Goal: Information Seeking & Learning: Learn about a topic

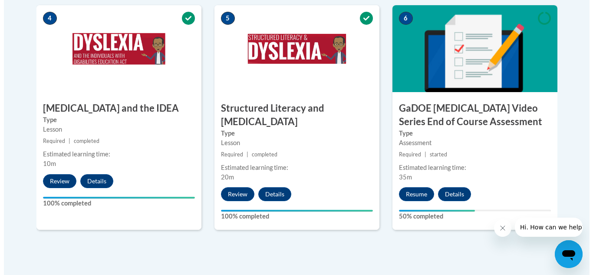
scroll to position [541, 0]
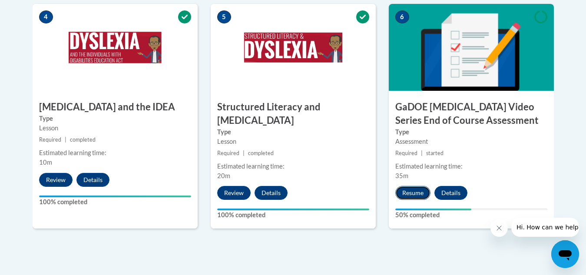
click at [414, 186] on button "Resume" at bounding box center [412, 193] width 35 height 14
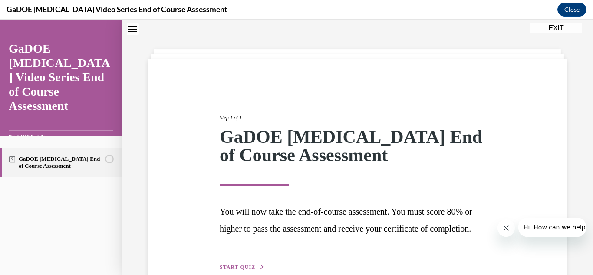
scroll to position [93, 0]
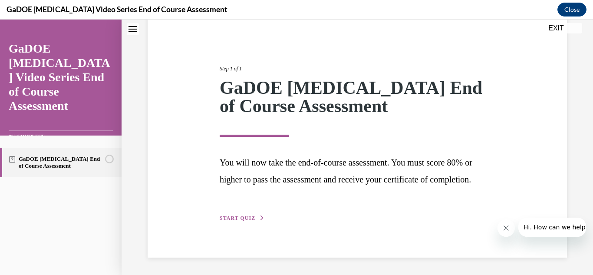
drag, startPoint x: 414, startPoint y: 198, endPoint x: 236, endPoint y: 218, distance: 178.9
click at [236, 218] on span "START QUIZ" at bounding box center [238, 218] width 36 height 6
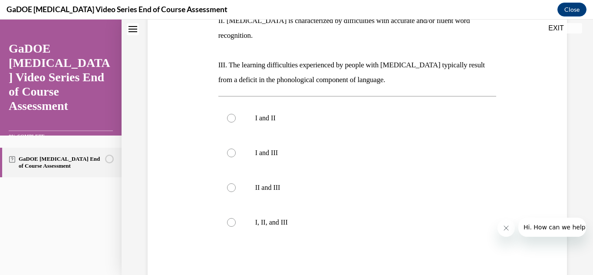
scroll to position [226, 0]
click at [228, 148] on div at bounding box center [231, 152] width 9 height 9
click at [228, 148] on input "I and III" at bounding box center [231, 152] width 9 height 9
radio input "true"
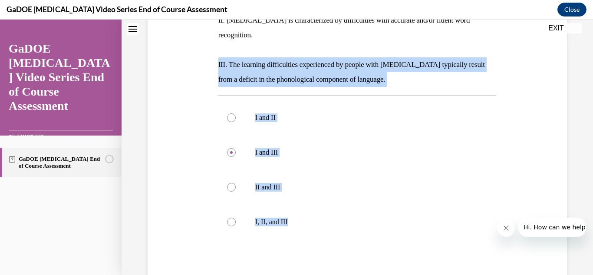
scroll to position [222, 0]
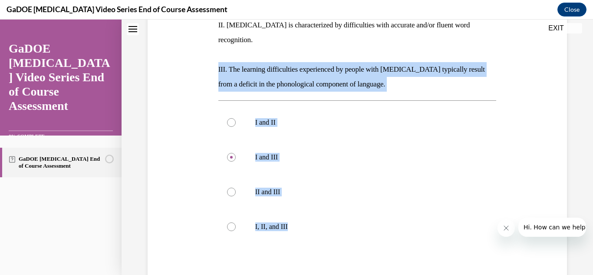
drag, startPoint x: 310, startPoint y: 194, endPoint x: 223, endPoint y: 28, distance: 187.5
click at [223, 28] on div "Question 01/22 The current [PERSON_NAME] definition of [MEDICAL_DATA] includes …" at bounding box center [357, 125] width 278 height 453
click at [404, 67] on div "Question 01/22 The current [PERSON_NAME] definition of [MEDICAL_DATA] includes …" at bounding box center [357, 125] width 278 height 453
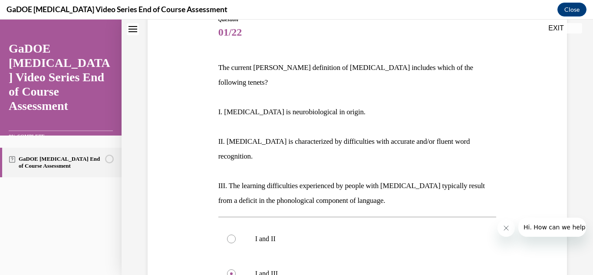
scroll to position [72, 0]
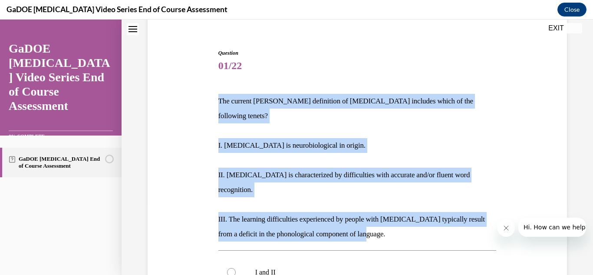
drag, startPoint x: 390, startPoint y: 210, endPoint x: 214, endPoint y: 100, distance: 207.2
click at [214, 100] on div "Question 01/22 The current [PERSON_NAME] definition of [MEDICAL_DATA] includes …" at bounding box center [358, 262] width 424 height 479
copy div "The current [PERSON_NAME] definition of [MEDICAL_DATA] includes which of the fo…"
click at [199, 198] on div "Question 01/22 The current [PERSON_NAME] definition of [MEDICAL_DATA] includes …" at bounding box center [358, 262] width 424 height 479
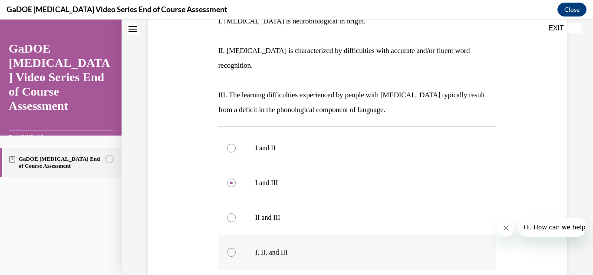
scroll to position [199, 0]
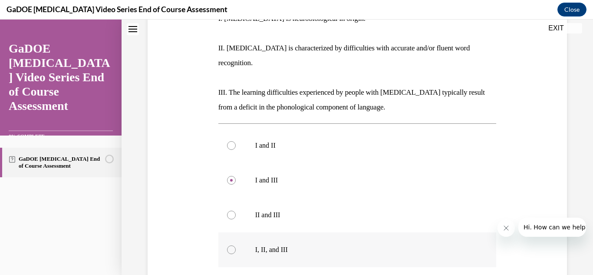
click at [233, 245] on div at bounding box center [231, 249] width 9 height 9
click at [233, 245] on input "I, II, and III" at bounding box center [231, 249] width 9 height 9
radio input "true"
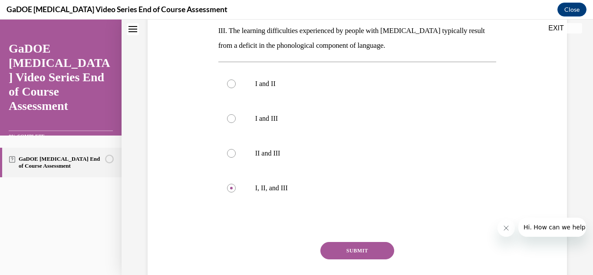
click at [350, 242] on button "SUBMIT" at bounding box center [358, 250] width 74 height 17
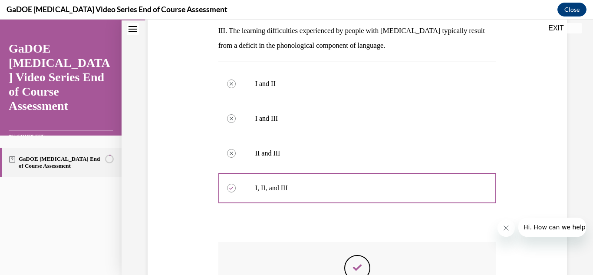
scroll to position [357, 0]
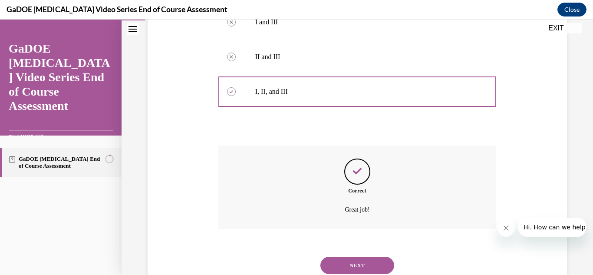
click at [348, 257] on button "NEXT" at bounding box center [358, 265] width 74 height 17
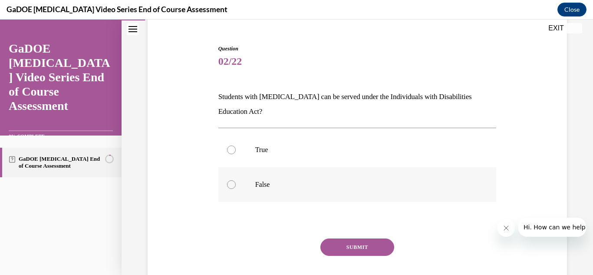
scroll to position [76, 0]
click at [244, 156] on label "True" at bounding box center [357, 149] width 278 height 35
click at [236, 154] on input "True" at bounding box center [231, 149] width 9 height 9
radio input "true"
click at [339, 242] on button "SUBMIT" at bounding box center [358, 246] width 74 height 17
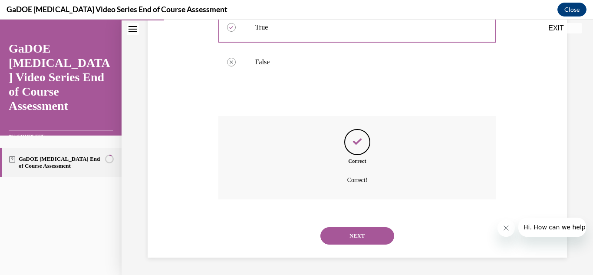
click at [349, 230] on button "NEXT" at bounding box center [358, 235] width 74 height 17
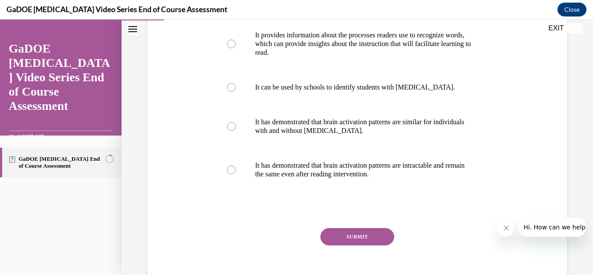
scroll to position [176, 0]
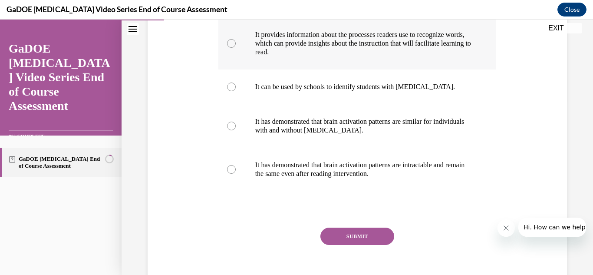
click at [375, 49] on p "It provides information about the processes readers use to recognize words, whi…" at bounding box center [365, 43] width 220 height 26
click at [236, 48] on input "It provides information about the processes readers use to recognize words, whi…" at bounding box center [231, 43] width 9 height 9
radio input "true"
click at [344, 234] on button "SUBMIT" at bounding box center [358, 236] width 74 height 17
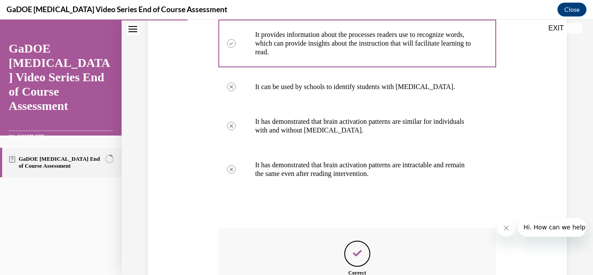
scroll to position [288, 0]
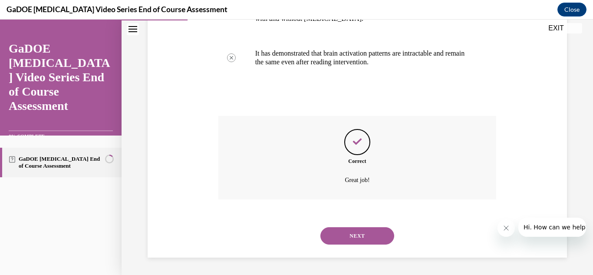
click at [344, 235] on button "NEXT" at bounding box center [358, 235] width 74 height 17
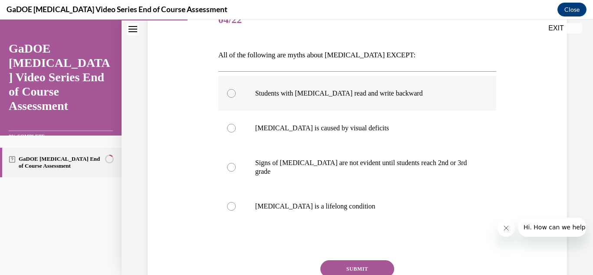
scroll to position [118, 0]
click at [338, 91] on p "Students with [MEDICAL_DATA] read and write backward" at bounding box center [365, 93] width 220 height 9
click at [236, 91] on input "Students with [MEDICAL_DATA] read and write backward" at bounding box center [231, 93] width 9 height 9
radio input "true"
click at [342, 262] on button "SUBMIT" at bounding box center [358, 268] width 74 height 17
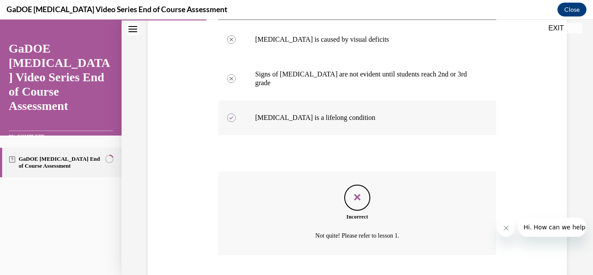
scroll to position [253, 0]
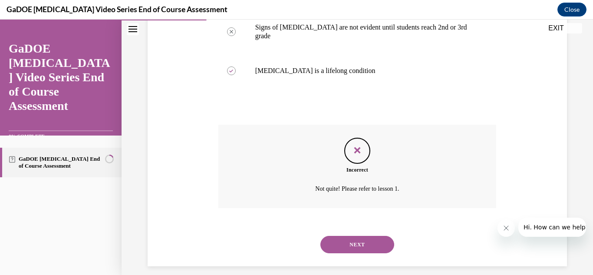
click at [372, 237] on button "NEXT" at bounding box center [358, 244] width 74 height 17
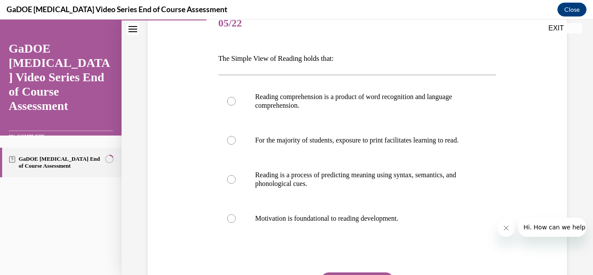
scroll to position [115, 0]
drag, startPoint x: 426, startPoint y: 228, endPoint x: 216, endPoint y: 54, distance: 272.6
click at [216, 54] on div "Question 05/22 The Simple View of Reading holds that: Reading comprehension is …" at bounding box center [357, 168] width 283 height 350
copy div "The Simple View of Reading holds that: Reading comprehension is a product of wo…"
click at [233, 103] on div at bounding box center [231, 100] width 9 height 9
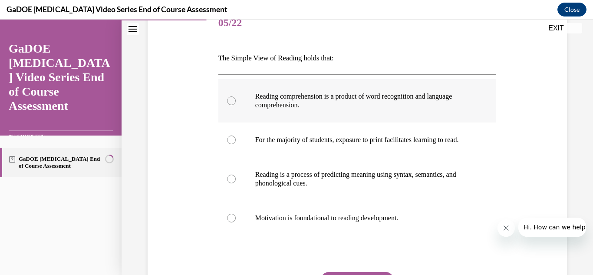
click at [233, 103] on input "Reading comprehension is a product of word recognition and language comprehensi…" at bounding box center [231, 100] width 9 height 9
radio input "true"
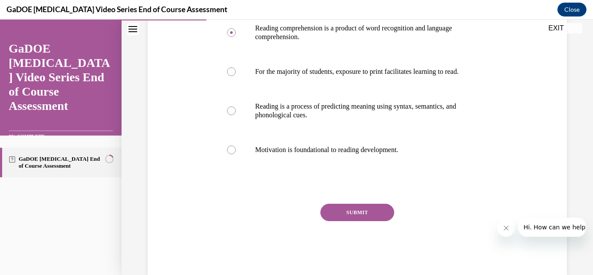
click at [356, 221] on button "SUBMIT" at bounding box center [358, 212] width 74 height 17
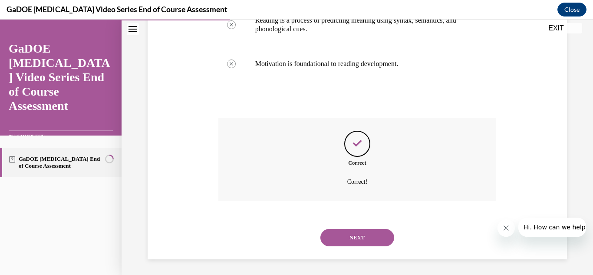
click at [352, 246] on button "NEXT" at bounding box center [358, 237] width 74 height 17
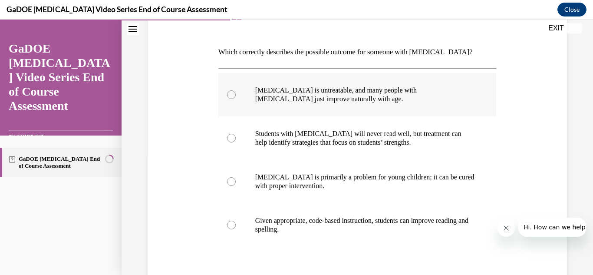
scroll to position [132, 0]
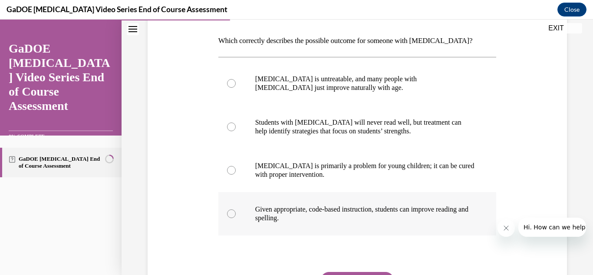
click at [382, 212] on p "Given appropriate, code-based instruction, students can improve reading and spe…" at bounding box center [365, 213] width 220 height 17
click at [236, 212] on input "Given appropriate, code-based instruction, students can improve reading and spe…" at bounding box center [231, 213] width 9 height 9
radio input "true"
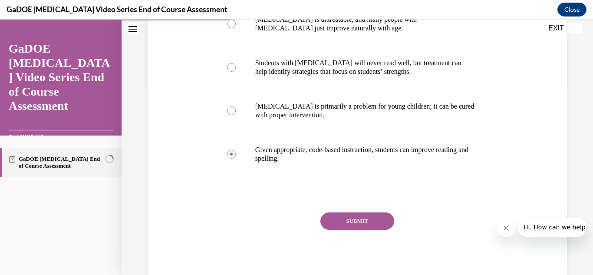
click at [364, 222] on button "SUBMIT" at bounding box center [358, 220] width 74 height 17
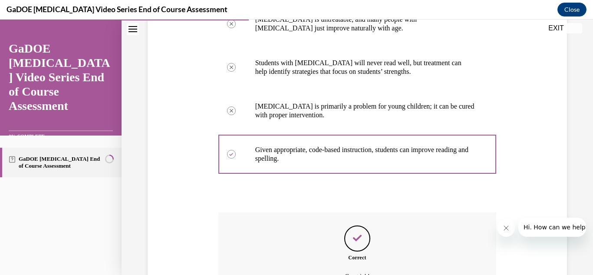
scroll to position [288, 0]
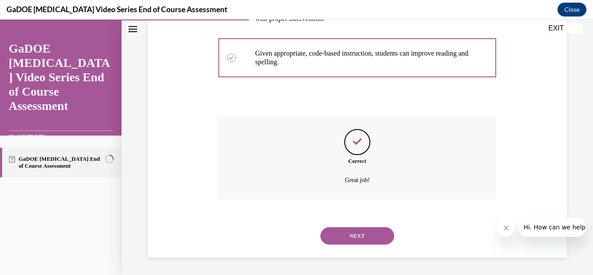
click at [355, 235] on button "NEXT" at bounding box center [358, 235] width 74 height 17
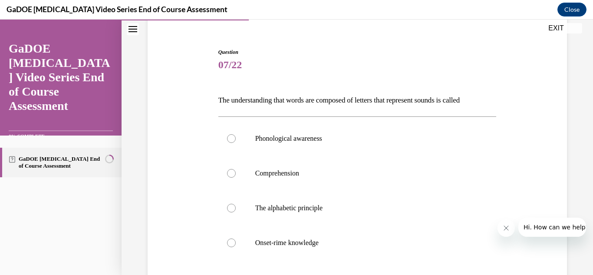
scroll to position [73, 0]
click at [311, 131] on label "Phonological awareness" at bounding box center [357, 138] width 278 height 35
click at [236, 134] on input "Phonological awareness" at bounding box center [231, 138] width 9 height 9
radio input "true"
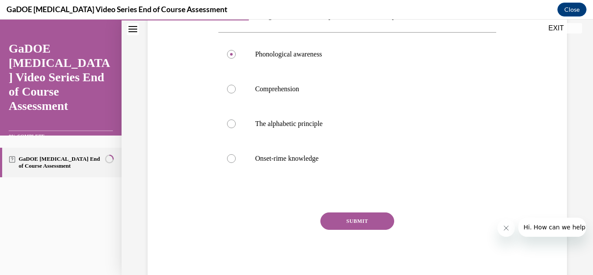
click at [347, 228] on button "SUBMIT" at bounding box center [358, 220] width 74 height 17
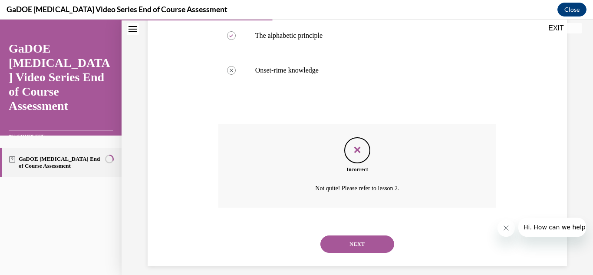
scroll to position [250, 0]
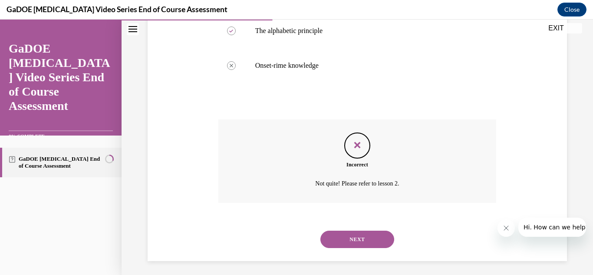
click at [349, 239] on button "NEXT" at bounding box center [358, 239] width 74 height 17
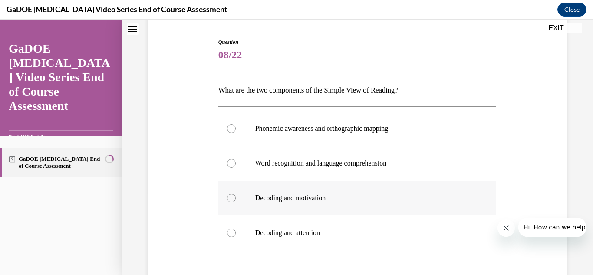
scroll to position [83, 0]
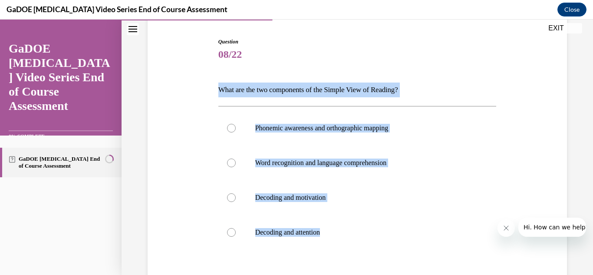
drag, startPoint x: 344, startPoint y: 236, endPoint x: 210, endPoint y: 92, distance: 197.0
click at [210, 92] on div "Question 08/22 What are the two components of the Simple View of Reading? Phone…" at bounding box center [358, 185] width 424 height 346
copy div "What are the two components of the Simple View of Reading? Phonemic awareness a…"
click at [474, 136] on label "Phonemic awareness and orthographic mapping" at bounding box center [357, 128] width 278 height 35
click at [236, 132] on input "Phonemic awareness and orthographic mapping" at bounding box center [231, 128] width 9 height 9
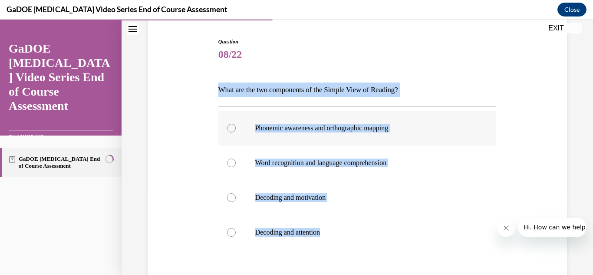
radio input "true"
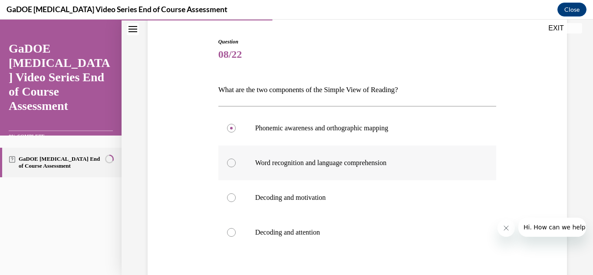
click at [347, 167] on p "Word recognition and language comprehension" at bounding box center [365, 163] width 220 height 9
click at [236, 167] on input "Word recognition and language comprehension" at bounding box center [231, 163] width 9 height 9
radio input "true"
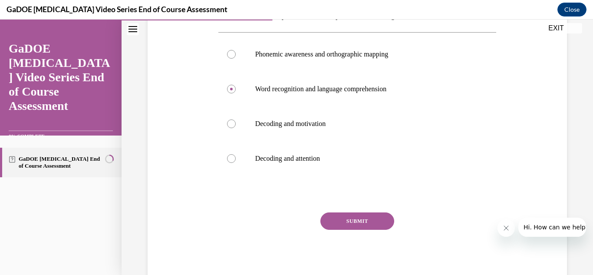
click at [350, 220] on button "SUBMIT" at bounding box center [358, 220] width 74 height 17
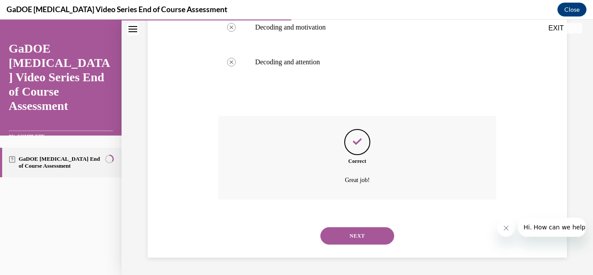
click at [350, 232] on button "NEXT" at bounding box center [358, 235] width 74 height 17
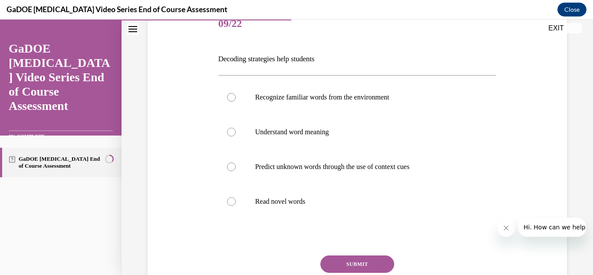
scroll to position [114, 0]
click at [355, 166] on p "Predict unknown words through the use of context cues" at bounding box center [365, 166] width 220 height 9
click at [236, 166] on input "Predict unknown words through the use of context cues" at bounding box center [231, 166] width 9 height 9
radio input "true"
click at [345, 265] on button "SUBMIT" at bounding box center [358, 263] width 74 height 17
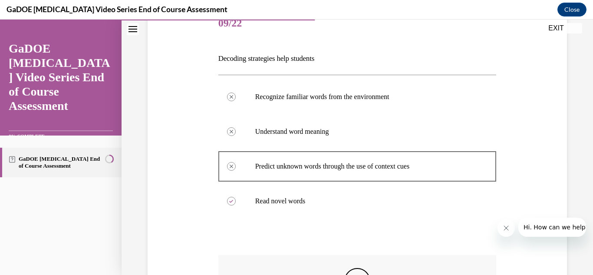
scroll to position [253, 0]
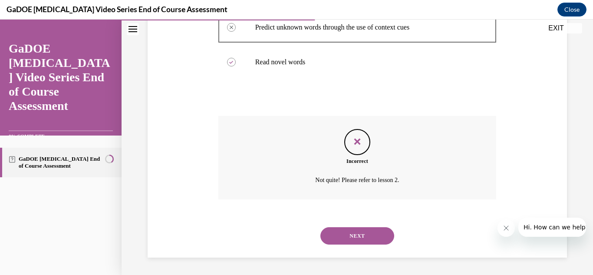
click at [351, 233] on button "NEXT" at bounding box center [358, 235] width 74 height 17
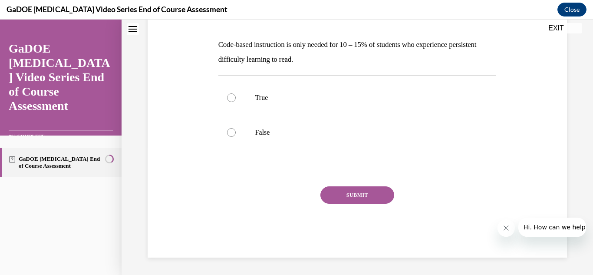
scroll to position [26, 0]
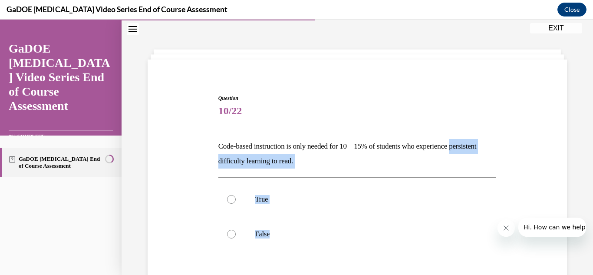
drag, startPoint x: 302, startPoint y: 235, endPoint x: 214, endPoint y: 155, distance: 119.0
click at [214, 155] on div "Question 10/22 Code-based instruction is only needed for 10 – 15% of students w…" at bounding box center [358, 213] width 424 height 291
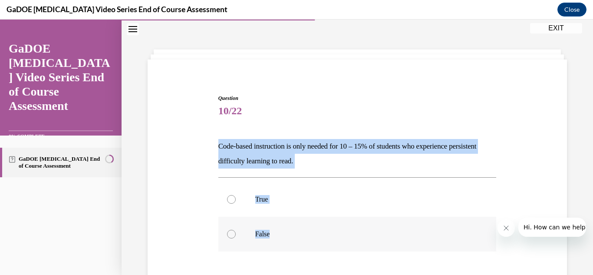
drag, startPoint x: 218, startPoint y: 140, endPoint x: 289, endPoint y: 225, distance: 110.1
click at [289, 225] on div "Question 10/22 Code-based instruction is only needed for 10 – 15% of students w…" at bounding box center [357, 226] width 278 height 265
copy div "Code-based instruction is only needed for 10 – 15% of students who experience p…"
click at [232, 233] on div at bounding box center [231, 234] width 9 height 9
click at [232, 233] on input "False" at bounding box center [231, 234] width 9 height 9
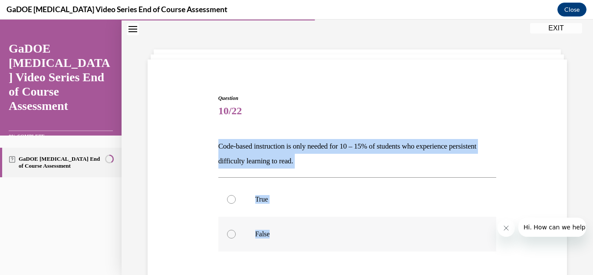
radio input "true"
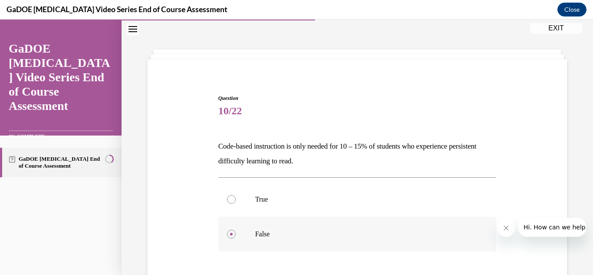
scroll to position [102, 0]
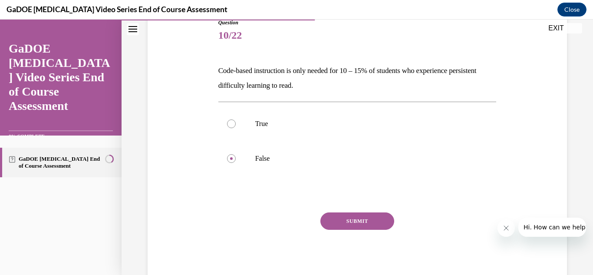
click at [354, 211] on div "Question 10/22 Code-based instruction is only needed for 10 – 15% of students w…" at bounding box center [357, 151] width 278 height 265
click at [349, 225] on button "SUBMIT" at bounding box center [358, 220] width 74 height 17
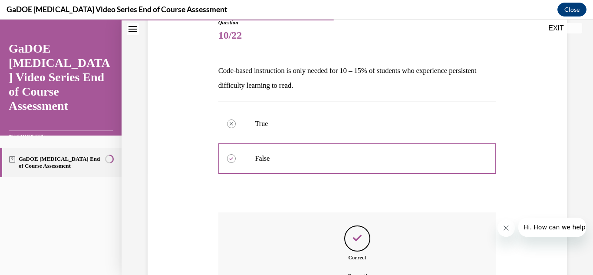
scroll to position [199, 0]
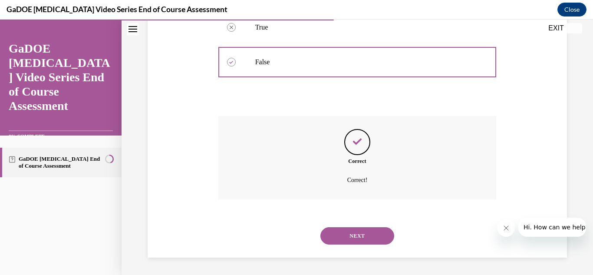
click at [349, 236] on button "NEXT" at bounding box center [358, 235] width 74 height 17
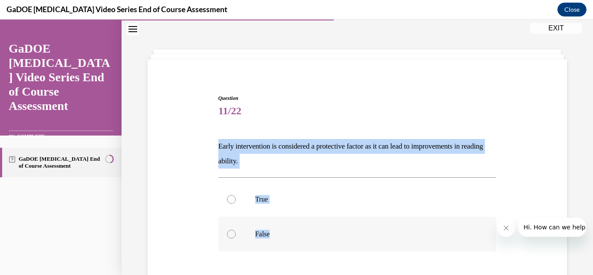
drag, startPoint x: 213, startPoint y: 145, endPoint x: 298, endPoint y: 234, distance: 123.5
click at [298, 234] on div "Question 11/22 Early intervention is considered a protective factor as it can l…" at bounding box center [358, 213] width 424 height 291
copy div "Early intervention is considered a protective factor as it can lead to improvem…"
click at [232, 200] on div at bounding box center [231, 199] width 9 height 9
click at [232, 200] on input "True" at bounding box center [231, 199] width 9 height 9
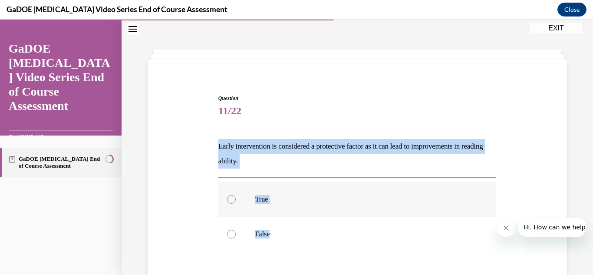
radio input "true"
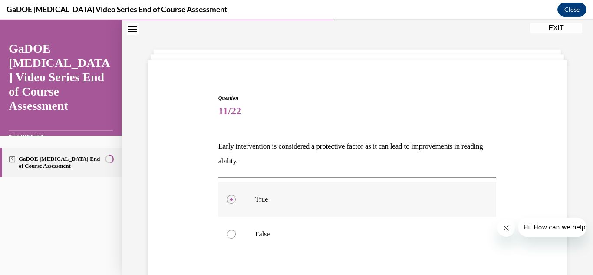
scroll to position [102, 0]
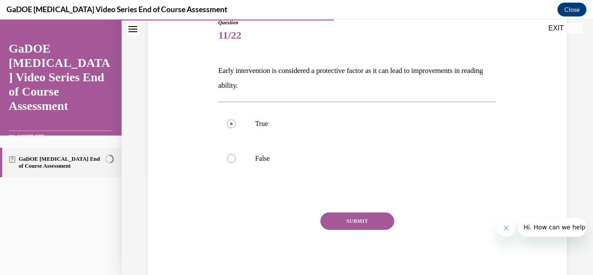
click at [355, 217] on button "SUBMIT" at bounding box center [358, 220] width 74 height 17
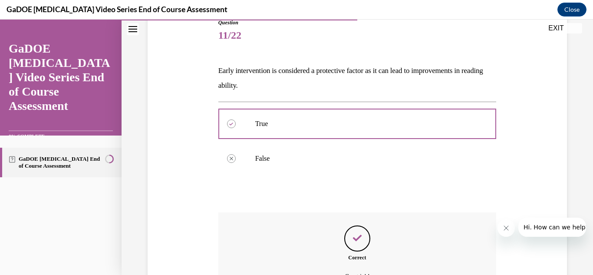
scroll to position [199, 0]
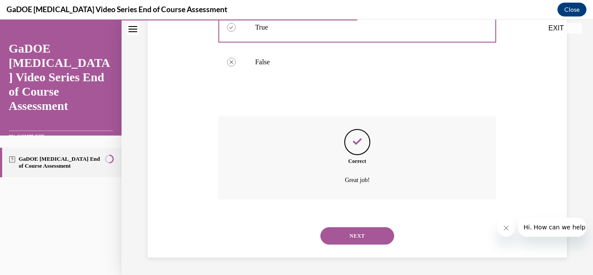
click at [352, 236] on button "NEXT" at bounding box center [358, 235] width 74 height 17
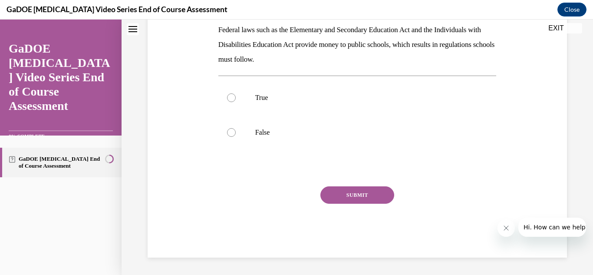
scroll to position [26, 0]
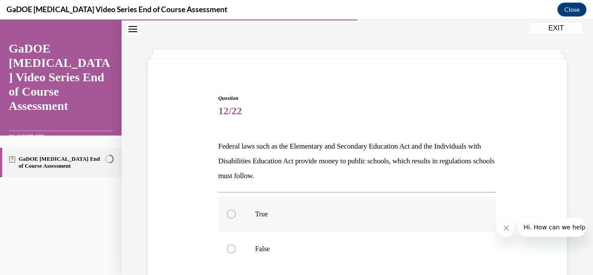
click at [275, 222] on label "True" at bounding box center [357, 214] width 278 height 35
click at [236, 218] on input "True" at bounding box center [231, 214] width 9 height 9
radio input "true"
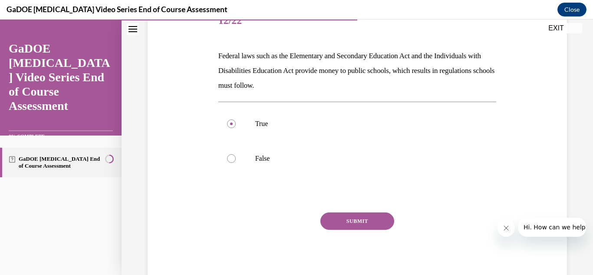
click at [356, 222] on button "SUBMIT" at bounding box center [358, 220] width 74 height 17
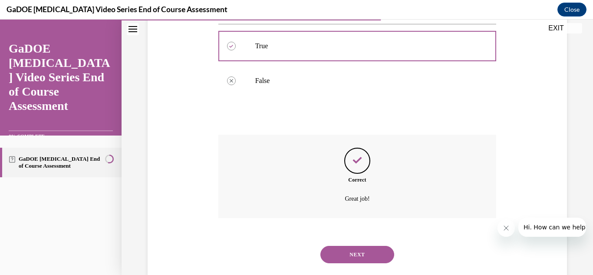
scroll to position [195, 0]
click at [349, 250] on button "NEXT" at bounding box center [358, 253] width 74 height 17
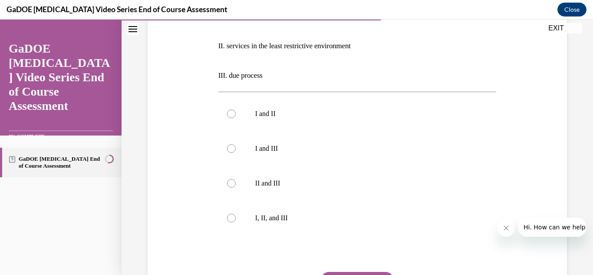
scroll to position [203, 0]
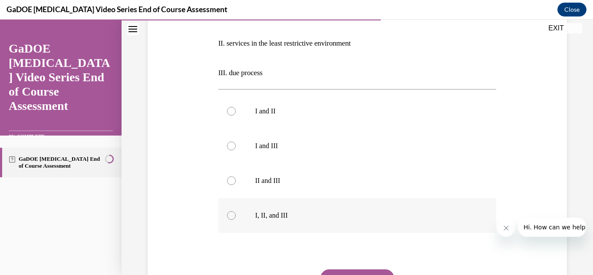
click at [231, 215] on div at bounding box center [231, 215] width 9 height 9
click at [231, 215] on input "I, II, and III" at bounding box center [231, 215] width 9 height 9
radio input "true"
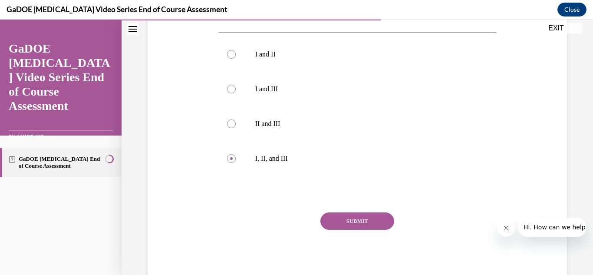
click at [344, 219] on button "SUBMIT" at bounding box center [358, 220] width 74 height 17
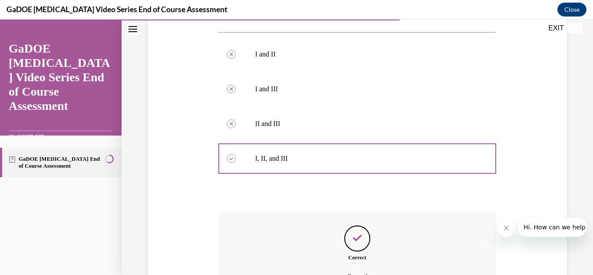
scroll to position [357, 0]
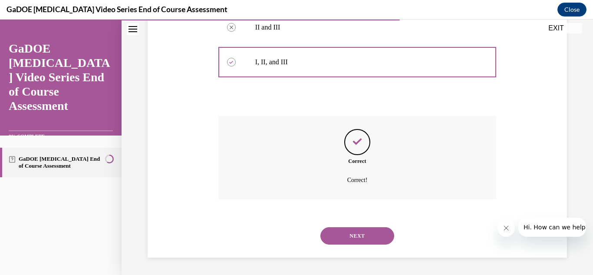
click at [340, 237] on button "NEXT" at bounding box center [358, 235] width 74 height 17
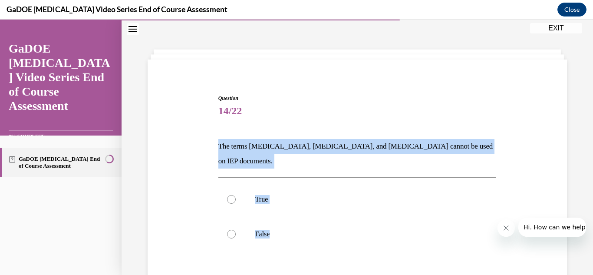
drag, startPoint x: 285, startPoint y: 223, endPoint x: 212, endPoint y: 148, distance: 103.8
click at [212, 148] on div "Question 14/22 The terms [MEDICAL_DATA], [MEDICAL_DATA], and [MEDICAL_DATA] can…" at bounding box center [358, 213] width 424 height 291
copy div "The terms [MEDICAL_DATA], [MEDICAL_DATA], and [MEDICAL_DATA] cannot be used on …"
click at [232, 230] on div at bounding box center [231, 234] width 9 height 9
click at [232, 230] on input "False" at bounding box center [231, 234] width 9 height 9
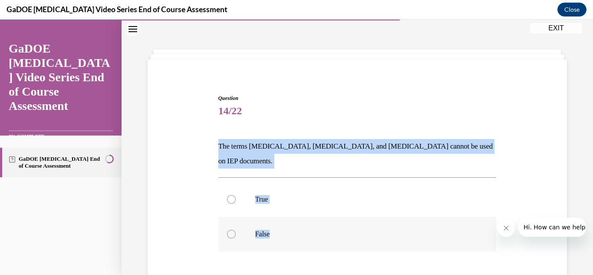
radio input "true"
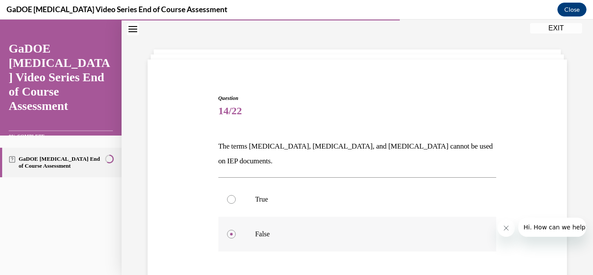
scroll to position [87, 0]
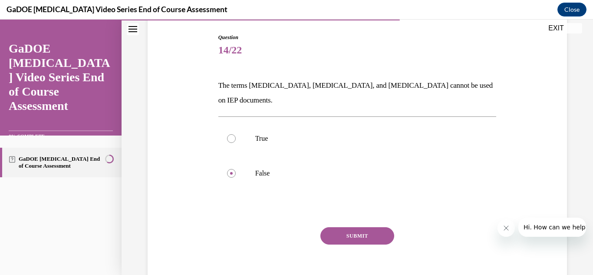
click at [361, 227] on button "SUBMIT" at bounding box center [358, 235] width 74 height 17
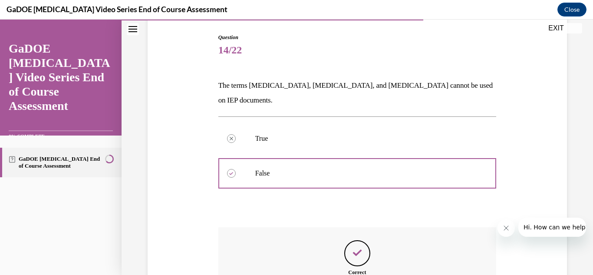
scroll to position [184, 0]
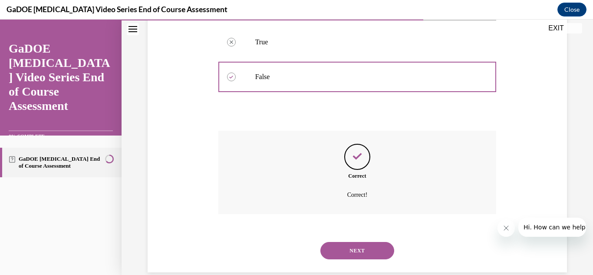
click at [361, 242] on button "NEXT" at bounding box center [358, 250] width 74 height 17
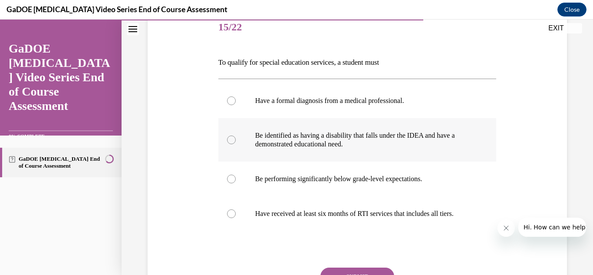
scroll to position [111, 0]
click at [360, 136] on p "Be identified as having a disability that falls under the IDEA and have a demon…" at bounding box center [365, 139] width 220 height 17
click at [236, 136] on input "Be identified as having a disability that falls under the IDEA and have a demon…" at bounding box center [231, 139] width 9 height 9
radio input "true"
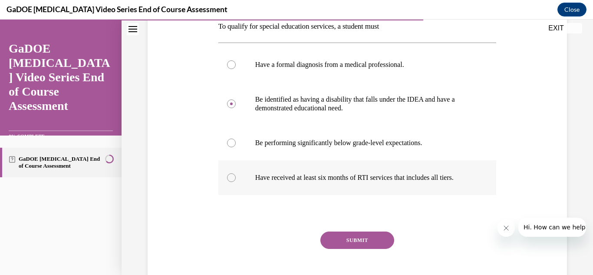
scroll to position [147, 0]
click at [344, 247] on button "SUBMIT" at bounding box center [358, 239] width 74 height 17
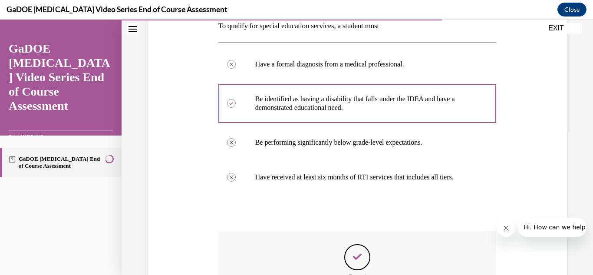
scroll to position [271, 0]
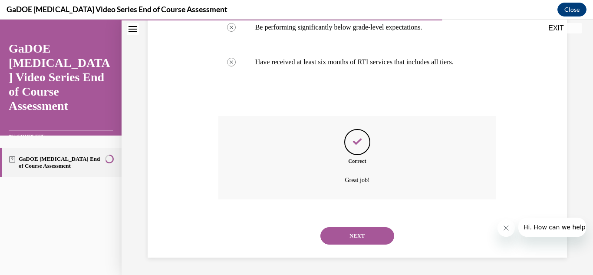
click at [354, 235] on button "NEXT" at bounding box center [358, 235] width 74 height 17
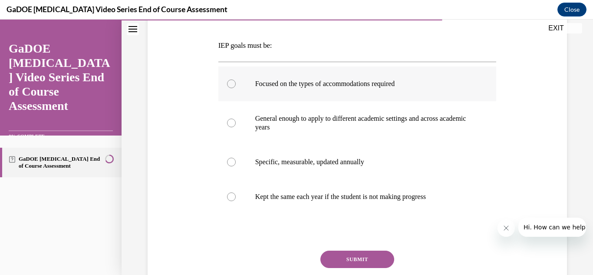
scroll to position [138, 0]
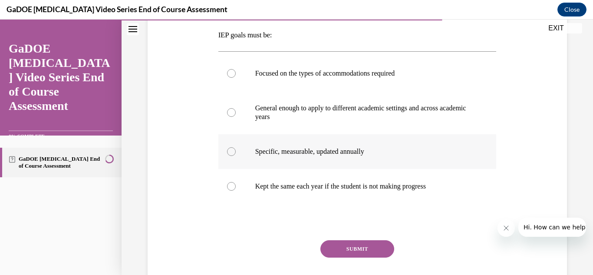
click at [365, 150] on p "Specific, measurable, updated annually" at bounding box center [365, 151] width 220 height 9
click at [236, 150] on input "Specific, measurable, updated annually" at bounding box center [231, 151] width 9 height 9
radio input "true"
click at [351, 244] on button "SUBMIT" at bounding box center [358, 248] width 74 height 17
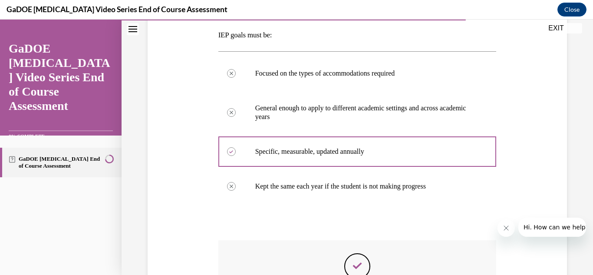
scroll to position [262, 0]
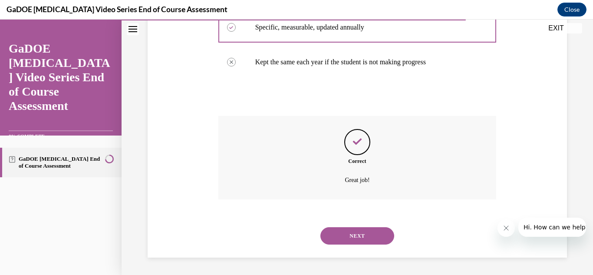
click at [353, 234] on button "NEXT" at bounding box center [358, 235] width 74 height 17
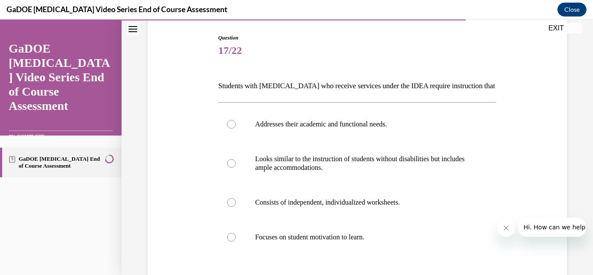
scroll to position [88, 0]
click at [326, 171] on label "Looks similar to the instruction of students without disabilities but includes …" at bounding box center [357, 162] width 278 height 43
click at [236, 167] on input "Looks similar to the instruction of students without disabilities but includes …" at bounding box center [231, 162] width 9 height 9
radio input "true"
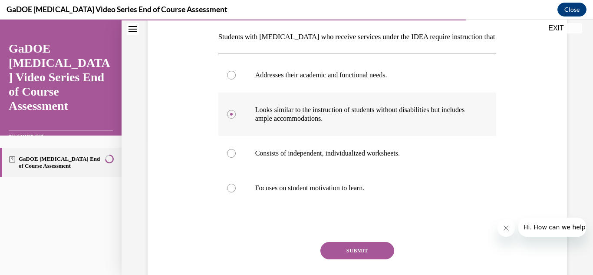
scroll to position [142, 0]
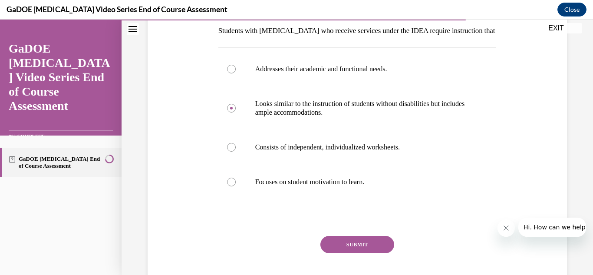
click at [348, 238] on button "SUBMIT" at bounding box center [358, 244] width 74 height 17
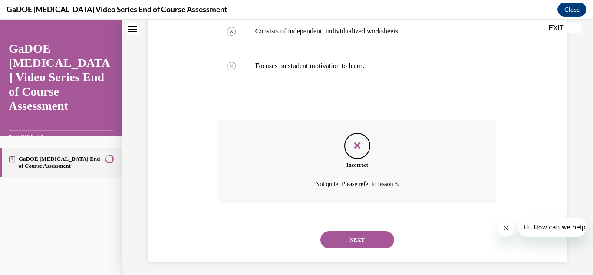
click at [348, 238] on button "NEXT" at bounding box center [358, 239] width 74 height 17
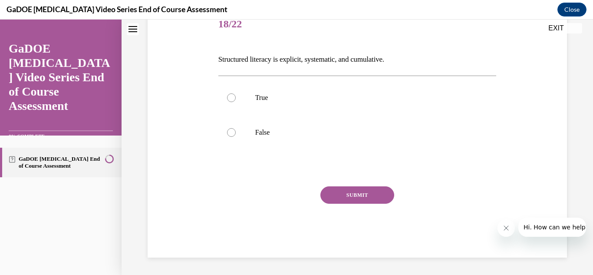
scroll to position [26, 0]
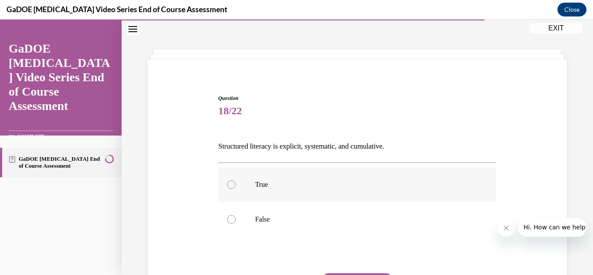
click at [238, 188] on label "True" at bounding box center [357, 184] width 278 height 35
click at [236, 188] on input "True" at bounding box center [231, 184] width 9 height 9
radio input "true"
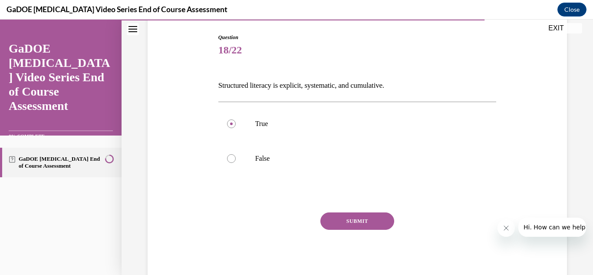
click at [355, 221] on button "SUBMIT" at bounding box center [358, 220] width 74 height 17
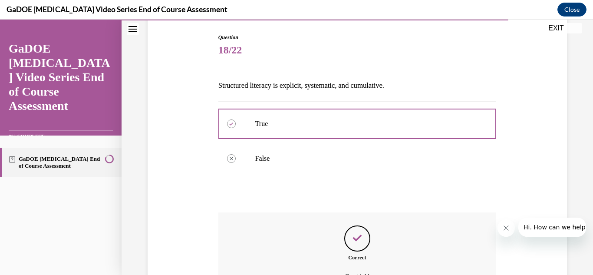
scroll to position [184, 0]
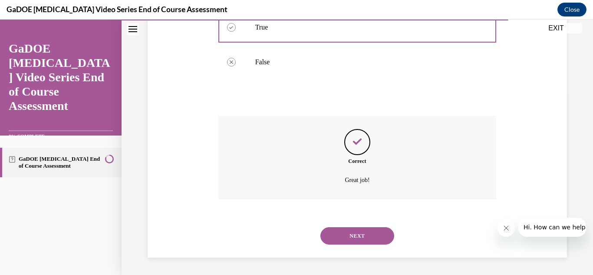
click at [348, 240] on button "NEXT" at bounding box center [358, 235] width 74 height 17
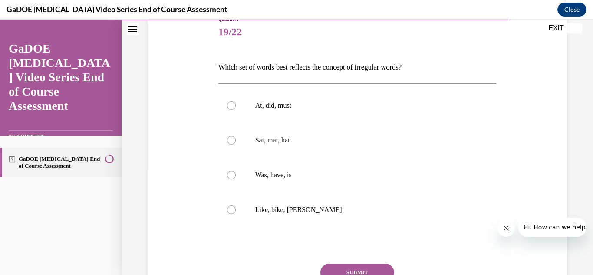
scroll to position [106, 0]
click at [303, 168] on label "Was, have, is" at bounding box center [357, 174] width 278 height 35
click at [236, 170] on input "Was, have, is" at bounding box center [231, 174] width 9 height 9
radio input "true"
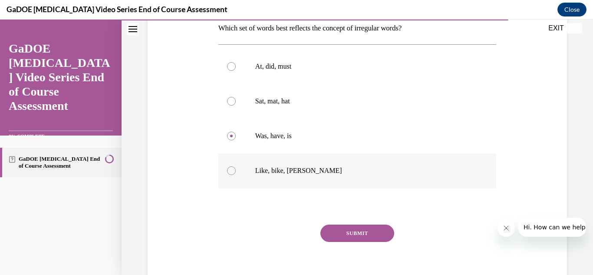
scroll to position [157, 0]
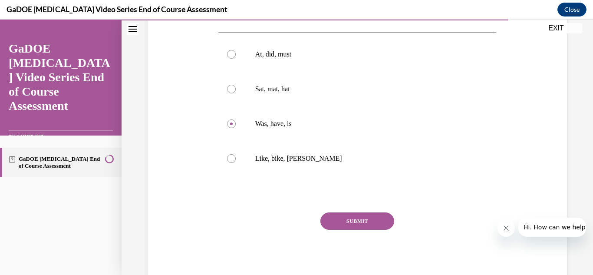
click at [350, 217] on button "SUBMIT" at bounding box center [358, 220] width 74 height 17
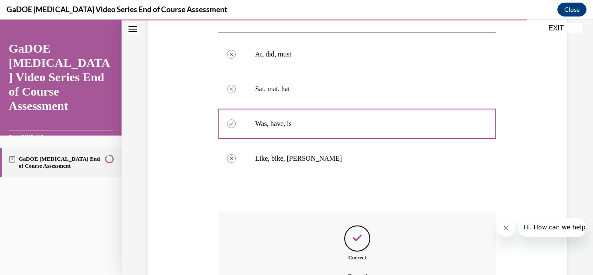
scroll to position [253, 0]
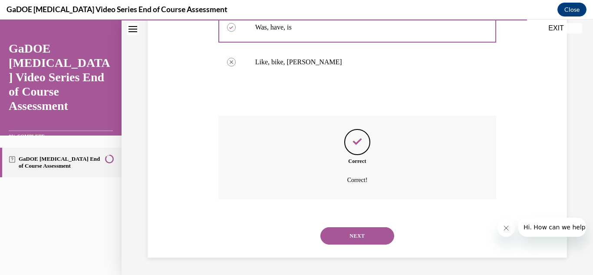
click at [348, 233] on button "NEXT" at bounding box center [358, 235] width 74 height 17
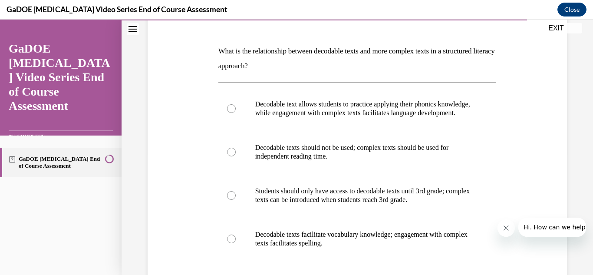
scroll to position [122, 0]
drag, startPoint x: 344, startPoint y: 231, endPoint x: 566, endPoint y: 100, distance: 258.0
drag, startPoint x: 566, startPoint y: 100, endPoint x: 132, endPoint y: 135, distance: 435.3
click at [132, 135] on div "Question 20/22 What is the relationship between decodable texts and more comple…" at bounding box center [358, 154] width 472 height 460
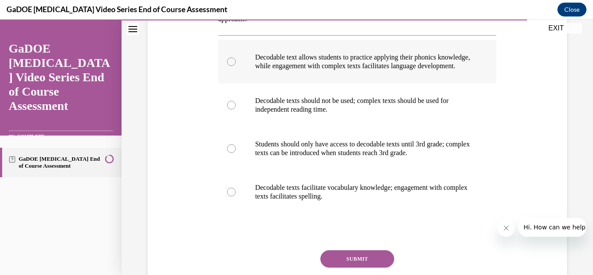
scroll to position [185, 0]
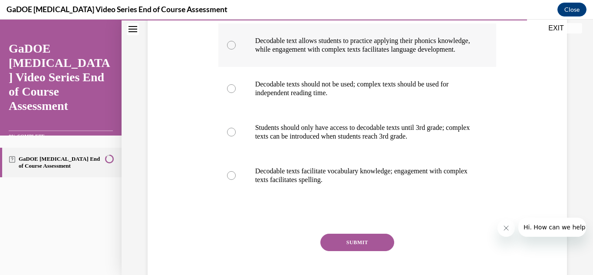
click at [343, 67] on label "Decodable text allows students to practice applying their phonics knowledge, wh…" at bounding box center [357, 44] width 278 height 43
click at [236, 50] on input "Decodable text allows students to practice applying their phonics knowledge, wh…" at bounding box center [231, 45] width 9 height 9
radio input "true"
click at [348, 250] on button "SUBMIT" at bounding box center [358, 242] width 74 height 17
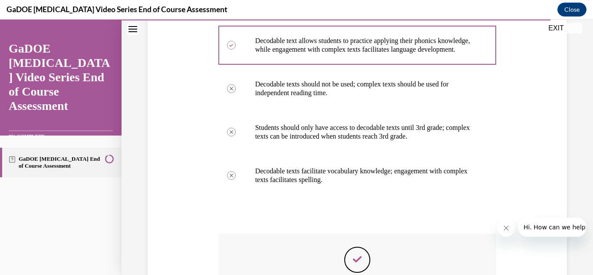
scroll to position [311, 0]
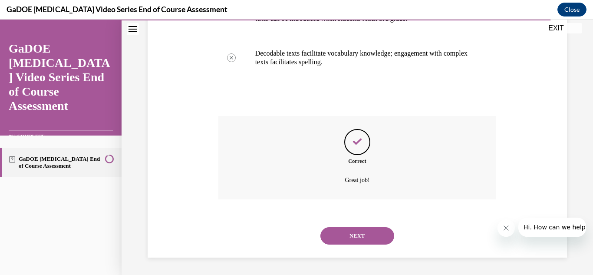
click at [348, 235] on button "NEXT" at bounding box center [358, 235] width 74 height 17
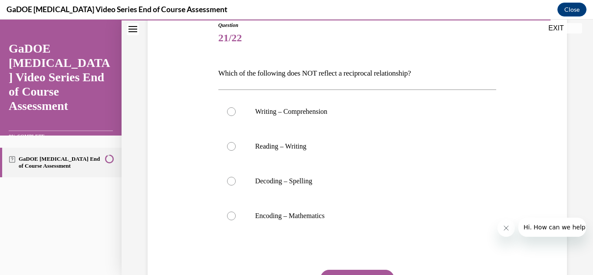
scroll to position [100, 0]
drag, startPoint x: 353, startPoint y: 214, endPoint x: 220, endPoint y: 78, distance: 190.4
click at [220, 78] on div "Question 21/22 Which of the following does NOT reflect a reciprocal relationshi…" at bounding box center [357, 181] width 278 height 320
copy div "Which of the following does NOT reflect a reciprocal relationship? Writing – Co…"
click at [230, 215] on div at bounding box center [231, 215] width 9 height 9
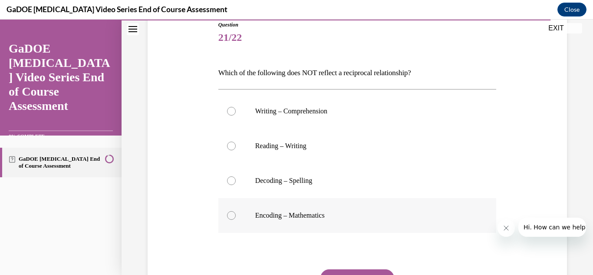
click at [230, 215] on input "Encoding – Mathematics" at bounding box center [231, 215] width 9 height 9
radio input "true"
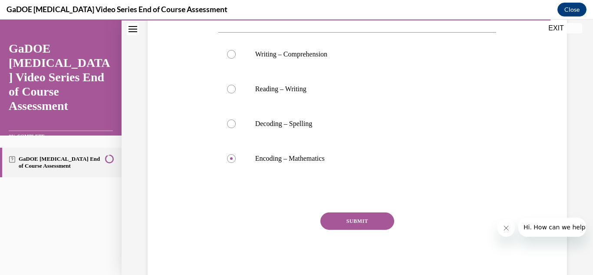
click at [350, 219] on button "SUBMIT" at bounding box center [358, 220] width 74 height 17
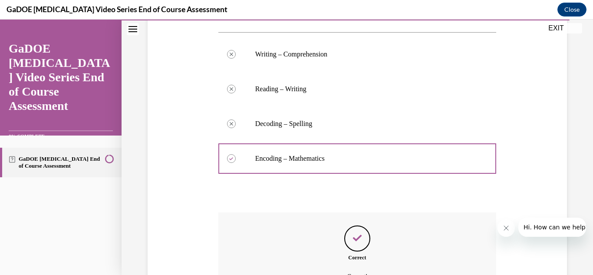
scroll to position [253, 0]
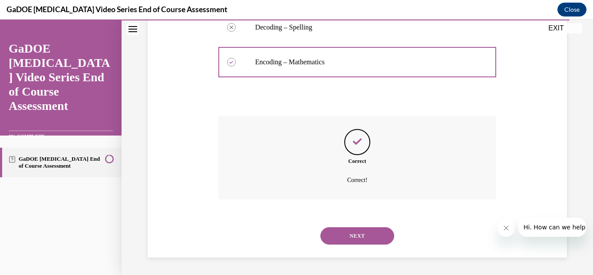
click at [349, 234] on button "NEXT" at bounding box center [358, 235] width 74 height 17
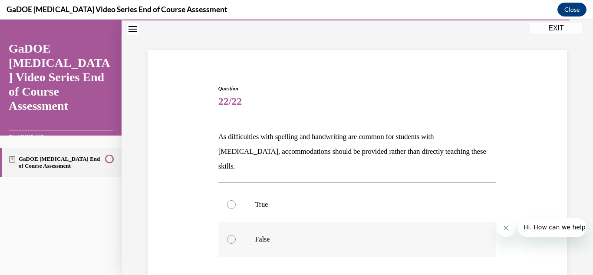
scroll to position [39, 0]
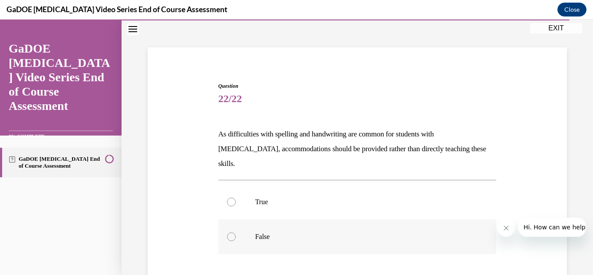
click at [248, 225] on label "False" at bounding box center [357, 236] width 278 height 35
click at [236, 232] on input "False" at bounding box center [231, 236] width 9 height 9
radio input "true"
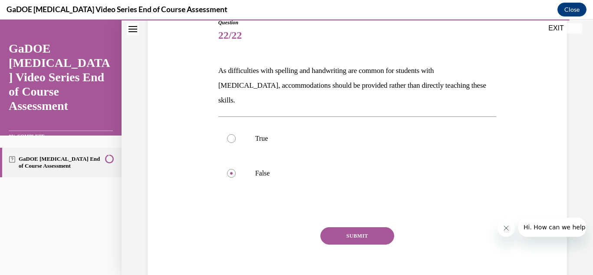
click at [357, 227] on button "SUBMIT" at bounding box center [358, 235] width 74 height 17
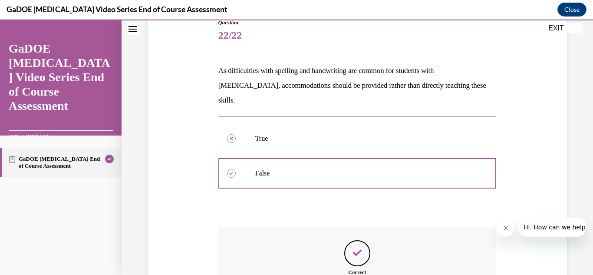
scroll to position [199, 0]
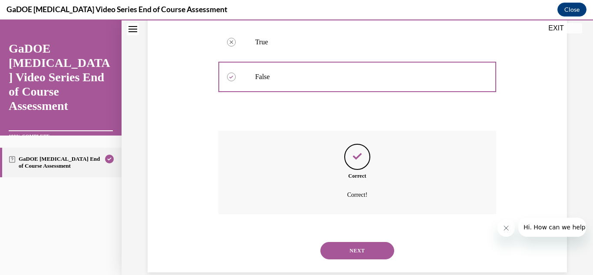
click at [357, 242] on button "NEXT" at bounding box center [358, 250] width 74 height 17
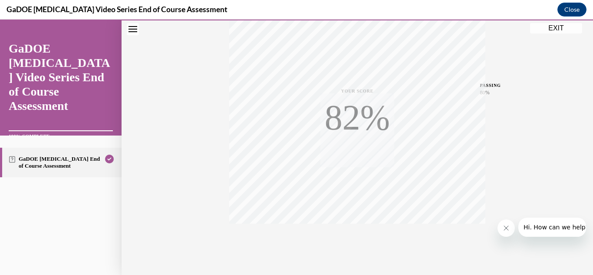
scroll to position [190, 0]
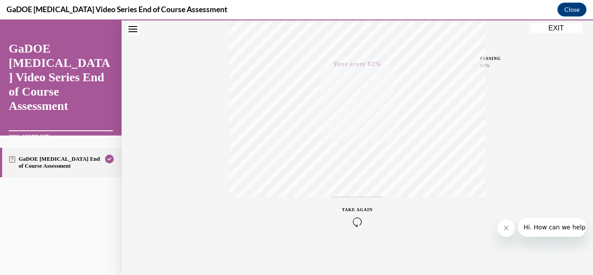
click at [554, 31] on button "EXIT" at bounding box center [556, 28] width 52 height 10
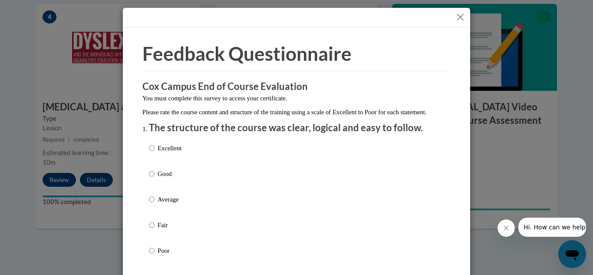
click at [158, 179] on p "Good" at bounding box center [170, 174] width 24 height 10
click at [155, 179] on input "Good" at bounding box center [152, 174] width 6 height 10
radio input "true"
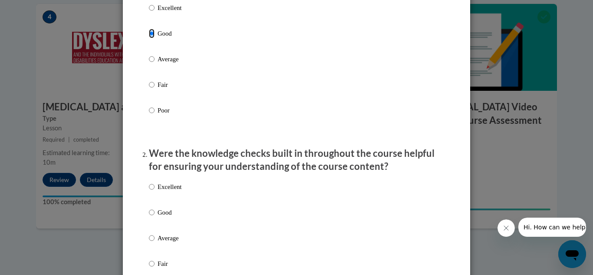
scroll to position [141, 0]
click at [158, 217] on p "Good" at bounding box center [170, 212] width 24 height 10
click at [155, 217] on input "Good" at bounding box center [152, 212] width 6 height 10
radio input "true"
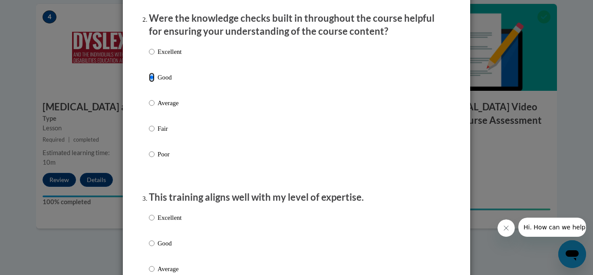
scroll to position [278, 0]
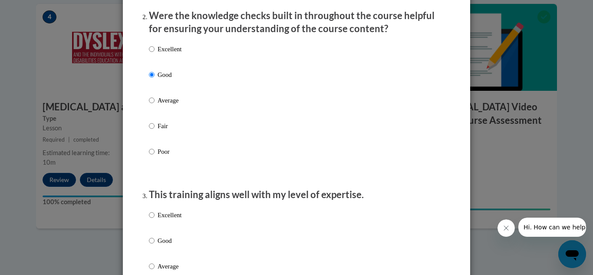
click at [159, 245] on p "Good" at bounding box center [170, 241] width 24 height 10
click at [155, 245] on input "Good" at bounding box center [152, 241] width 6 height 10
radio input "true"
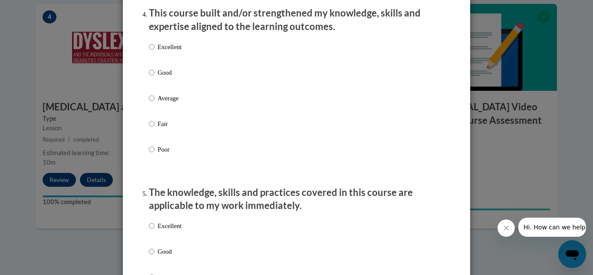
scroll to position [627, 0]
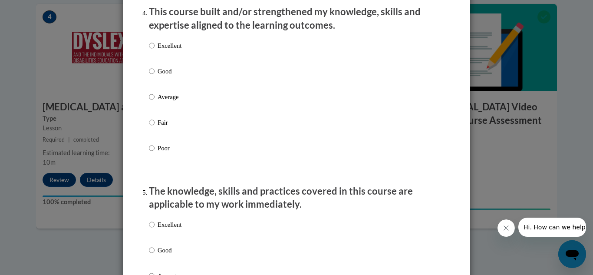
click at [158, 76] on p "Good" at bounding box center [170, 71] width 24 height 10
click at [155, 76] on input "Good" at bounding box center [152, 71] width 6 height 10
radio input "true"
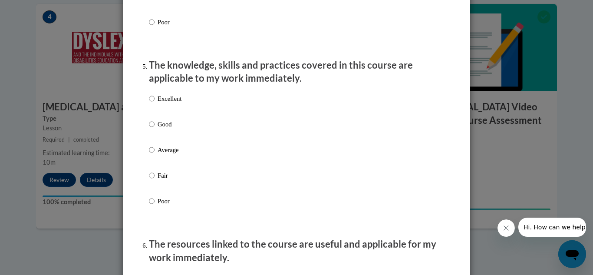
scroll to position [753, 0]
click at [151, 132] on label "Good" at bounding box center [165, 130] width 33 height 23
click at [151, 129] on input "Good" at bounding box center [152, 124] width 6 height 10
radio input "true"
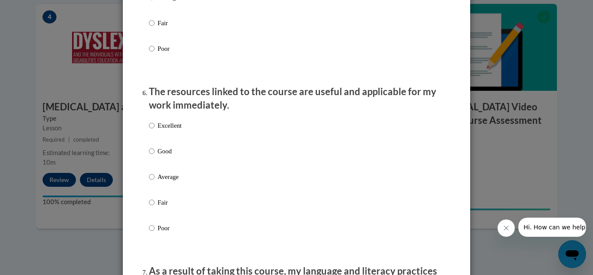
scroll to position [907, 0]
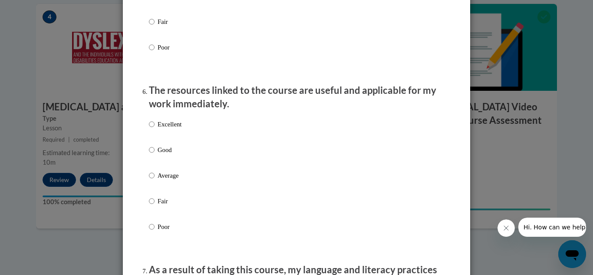
click at [161, 155] on p "Good" at bounding box center [170, 150] width 24 height 10
click at [155, 155] on input "Good" at bounding box center [152, 150] width 6 height 10
radio input "true"
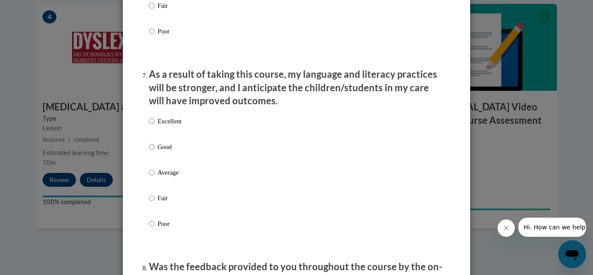
scroll to position [1102, 0]
click at [161, 151] on p "Good" at bounding box center [170, 147] width 24 height 10
click at [155, 151] on input "Good" at bounding box center [152, 147] width 6 height 10
radio input "true"
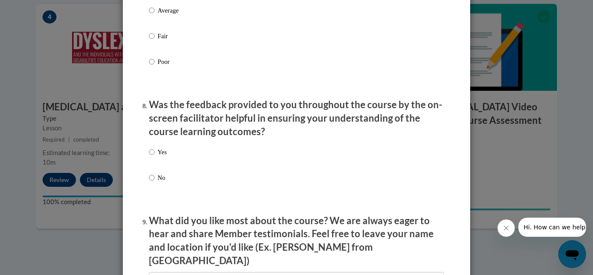
scroll to position [1265, 0]
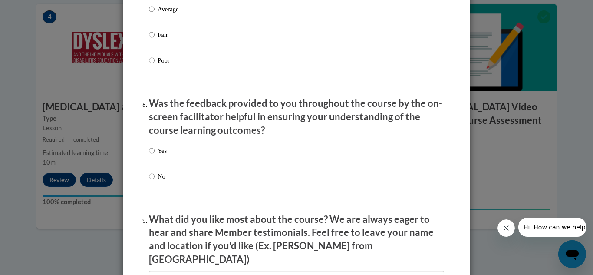
click at [158, 156] on p "Yes" at bounding box center [162, 151] width 9 height 10
click at [155, 156] on input "Yes" at bounding box center [152, 151] width 6 height 10
radio input "true"
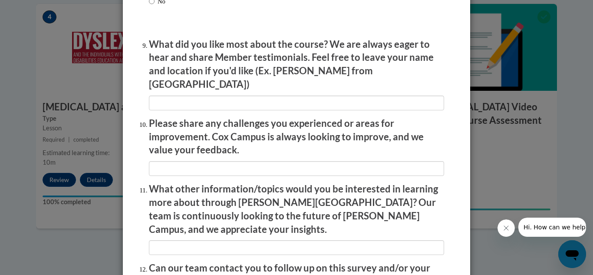
scroll to position [1530, 0]
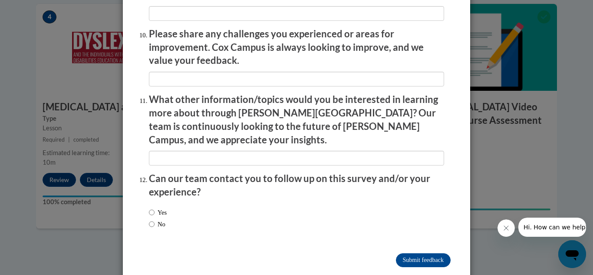
click at [160, 219] on label "No" at bounding box center [157, 224] width 17 height 10
click at [155, 219] on input "No" at bounding box center [152, 224] width 6 height 10
radio input "true"
click at [427, 253] on input "Submit feedback" at bounding box center [423, 260] width 55 height 14
